Goal: Navigation & Orientation: Find specific page/section

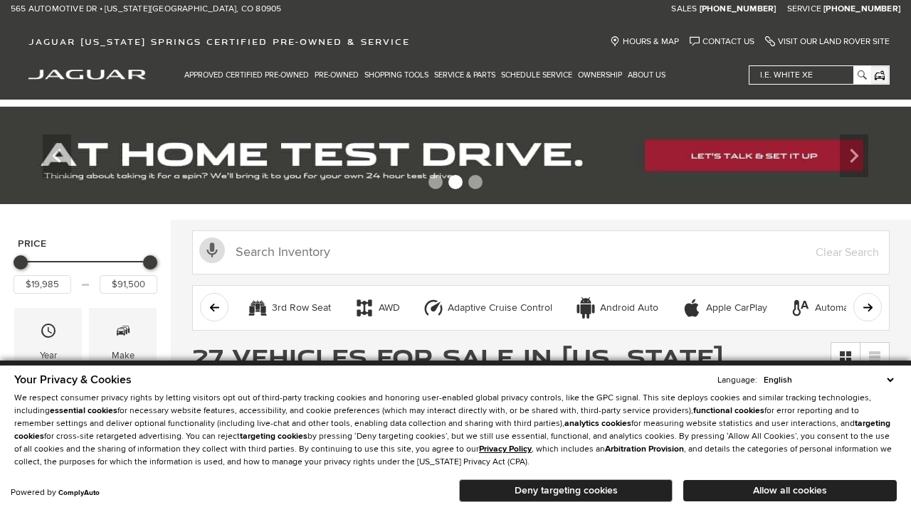
scroll to position [711, 0]
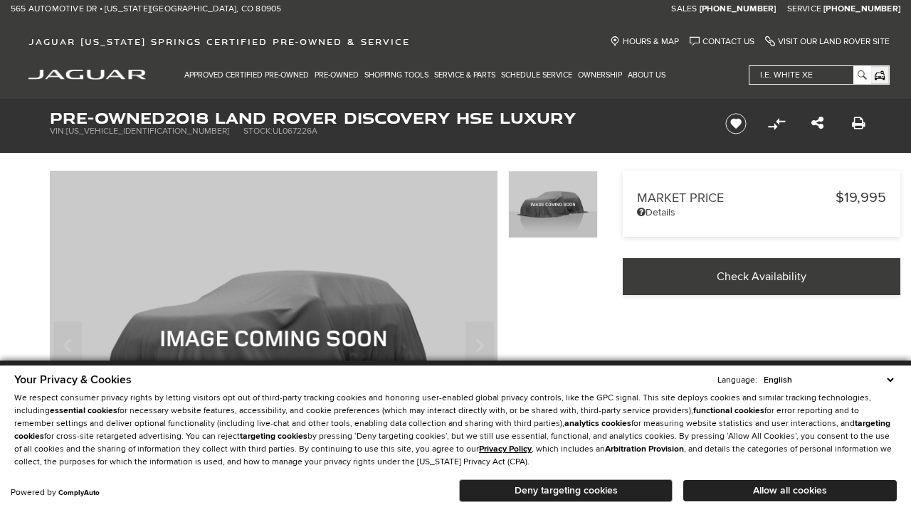
scroll to position [442, 0]
